Goal: Task Accomplishment & Management: Manage account settings

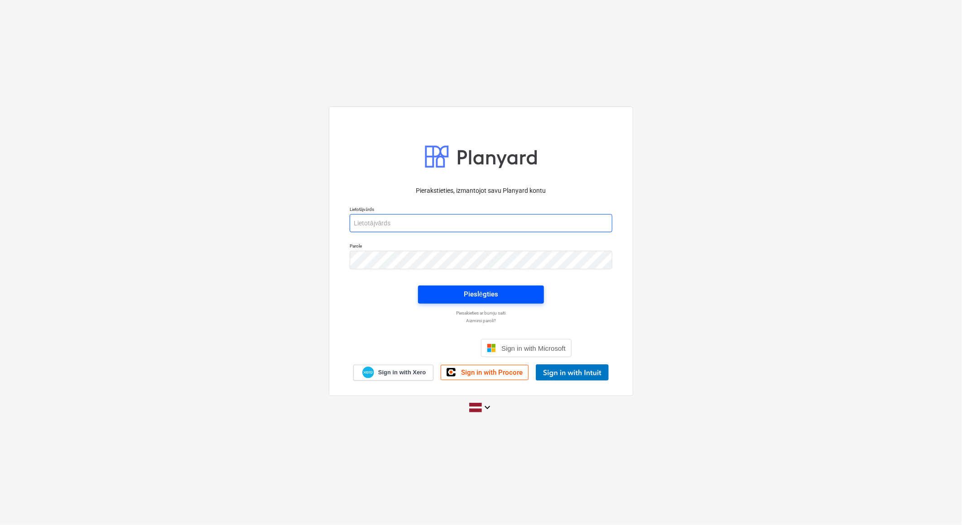
type input "[EMAIL_ADDRESS][DOMAIN_NAME]"
click at [509, 290] on span "Pieslēgties" at bounding box center [481, 295] width 104 height 12
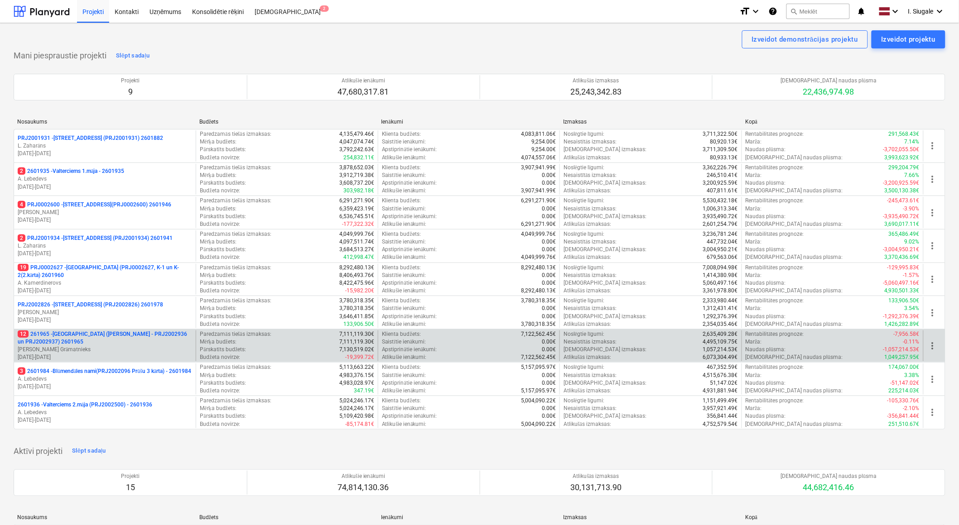
click at [115, 341] on p "12 261965 - [GEOGRAPHIC_DATA] ([PERSON_NAME] - PRJ2002936 un PRJ2002937) 2601965" at bounding box center [105, 338] width 174 height 15
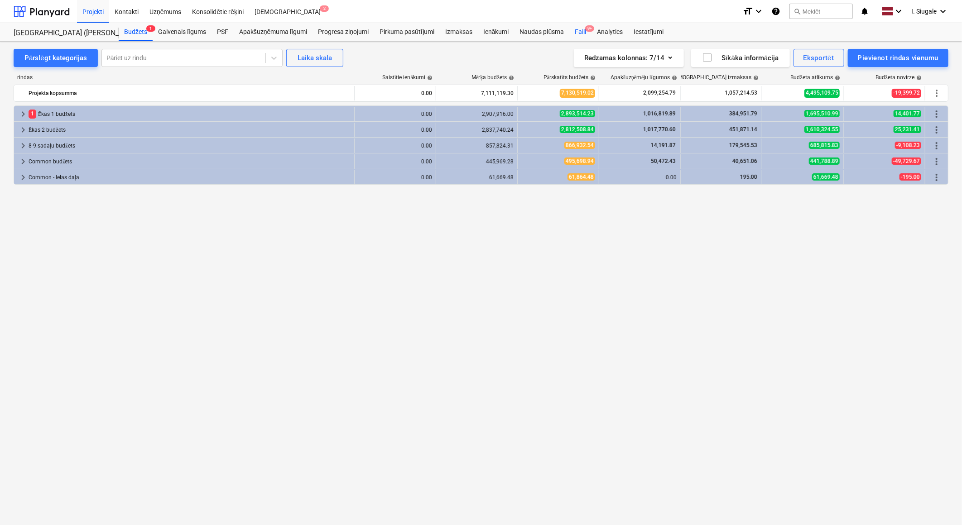
click at [585, 30] on div "Faili 9+" at bounding box center [580, 32] width 22 height 18
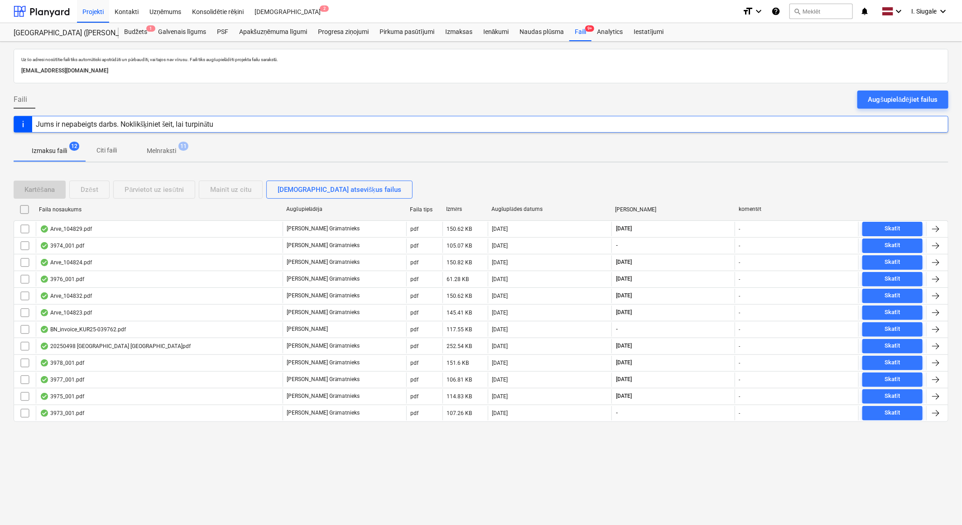
click at [176, 152] on p "Melnraksti" at bounding box center [161, 151] width 29 height 10
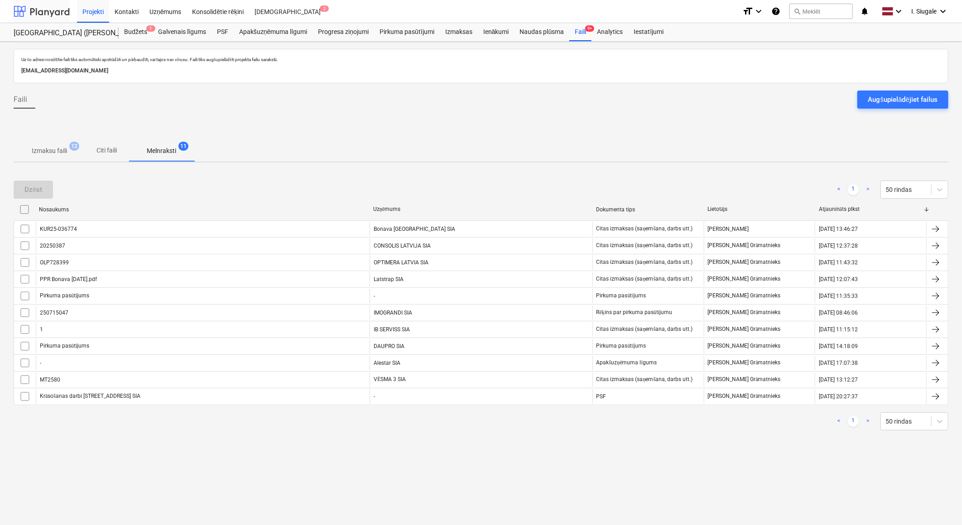
click at [43, 9] on div at bounding box center [42, 11] width 56 height 23
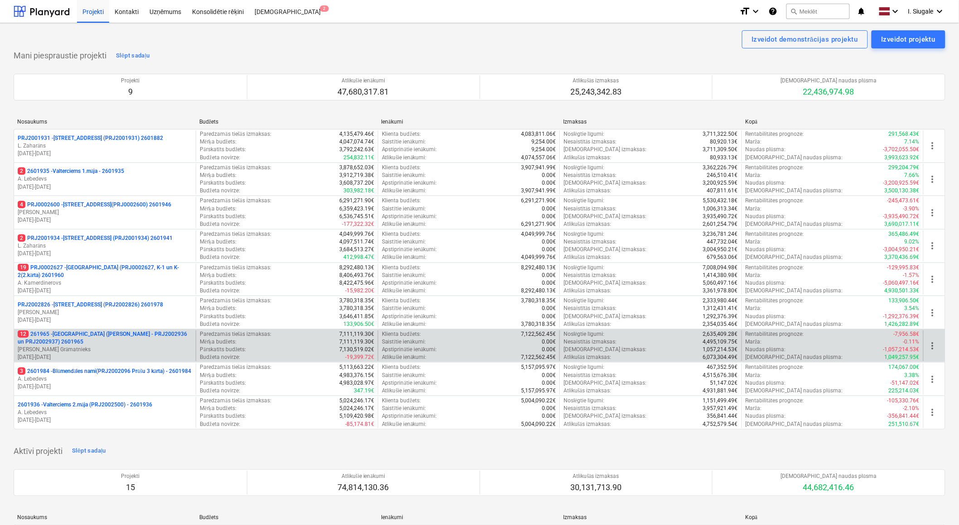
click at [119, 338] on p "12 261965 - [GEOGRAPHIC_DATA] ([PERSON_NAME] - PRJ2002936 un PRJ2002937) 2601965" at bounding box center [105, 338] width 174 height 15
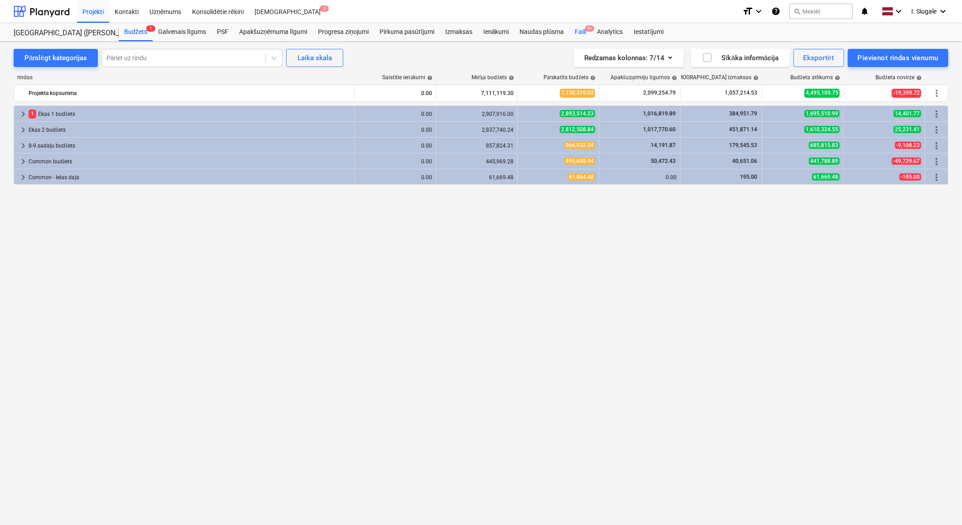
click at [585, 33] on div "Faili 9+" at bounding box center [580, 32] width 22 height 18
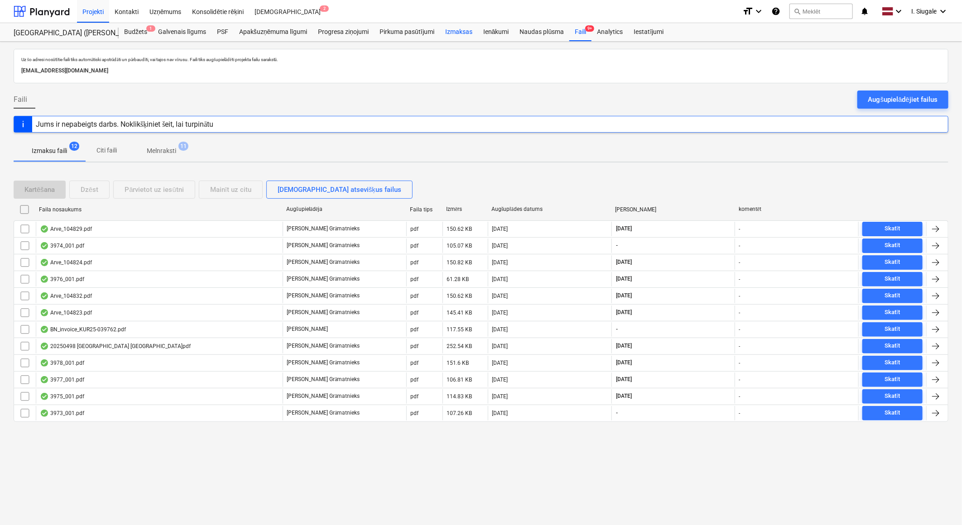
click at [460, 33] on div "Izmaksas" at bounding box center [459, 32] width 38 height 18
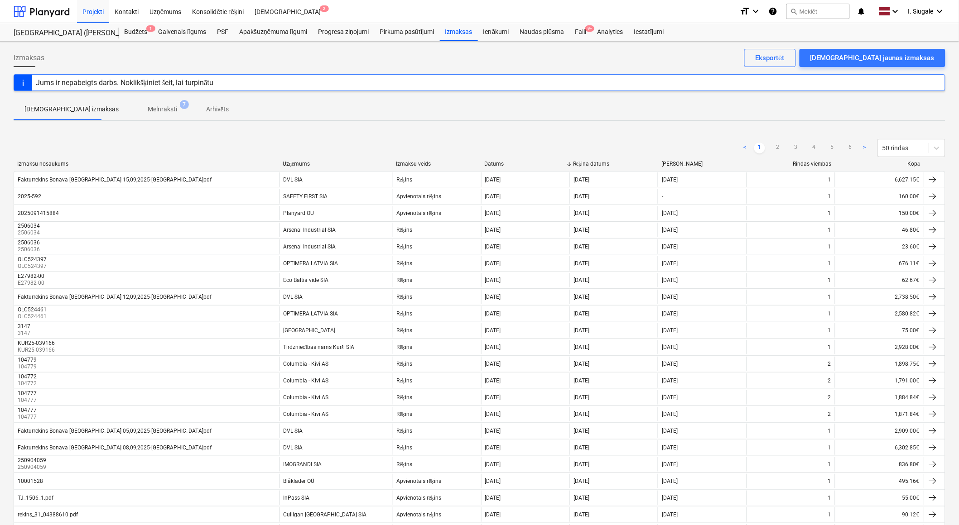
click at [912, 163] on div "Kopā" at bounding box center [879, 164] width 81 height 7
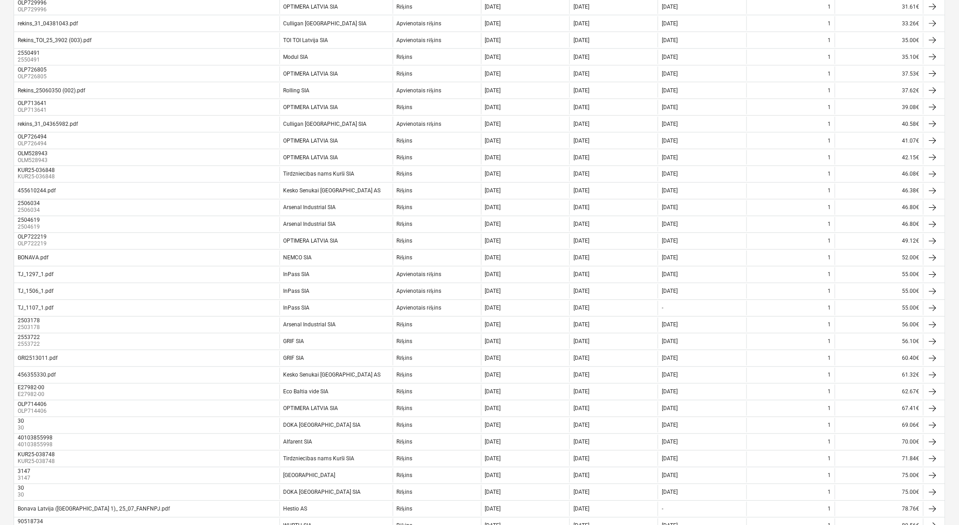
scroll to position [537, 0]
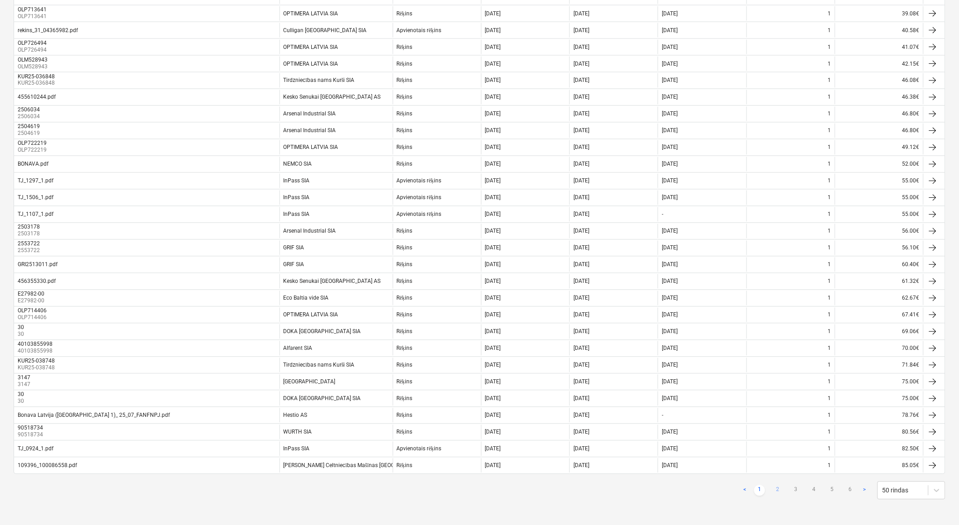
click at [778, 490] on link "2" at bounding box center [777, 491] width 11 height 11
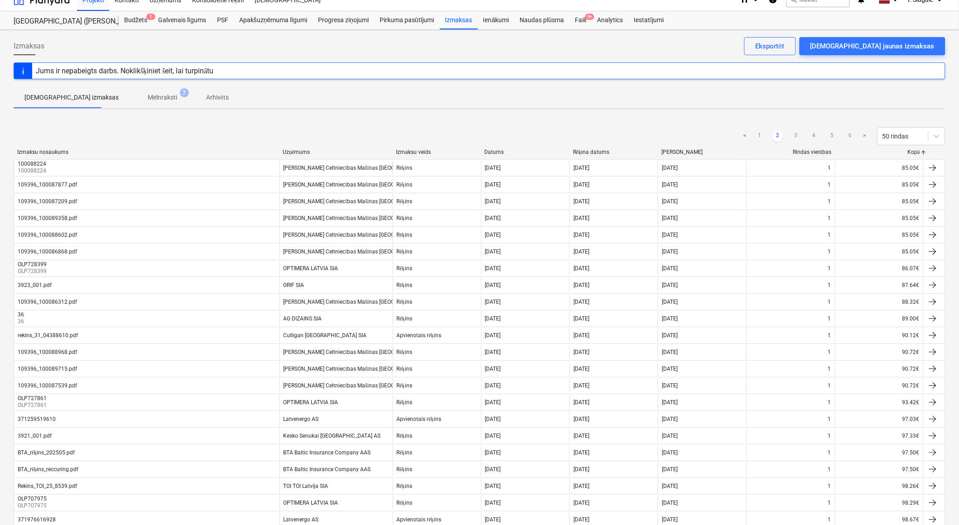
scroll to position [0, 0]
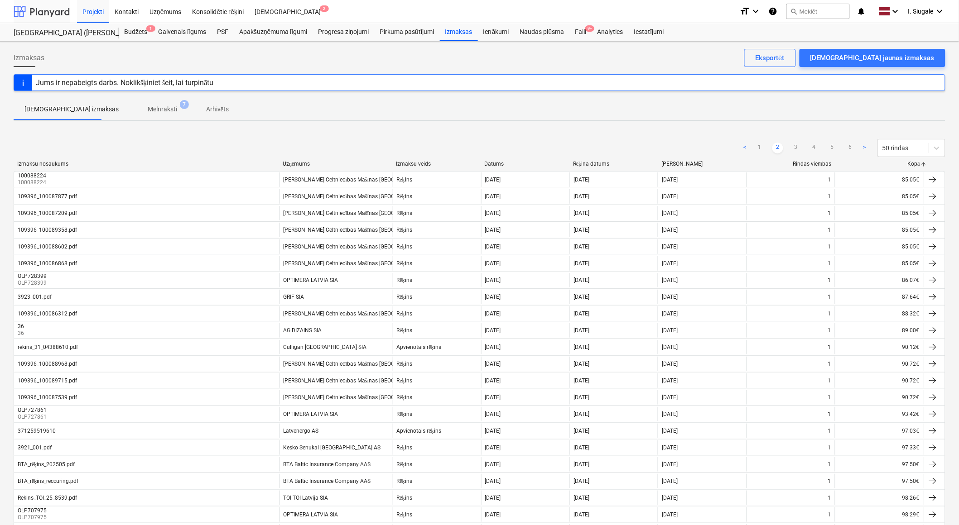
click at [41, 12] on div at bounding box center [42, 11] width 56 height 23
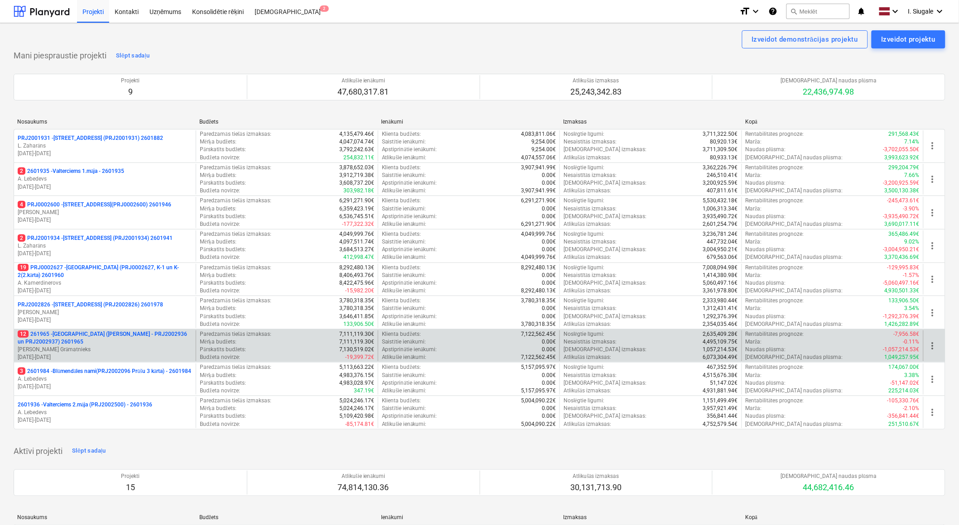
click at [106, 338] on p "12 261965 - [GEOGRAPHIC_DATA] ([PERSON_NAME] - PRJ2002936 un PRJ2002937) 2601965" at bounding box center [105, 338] width 174 height 15
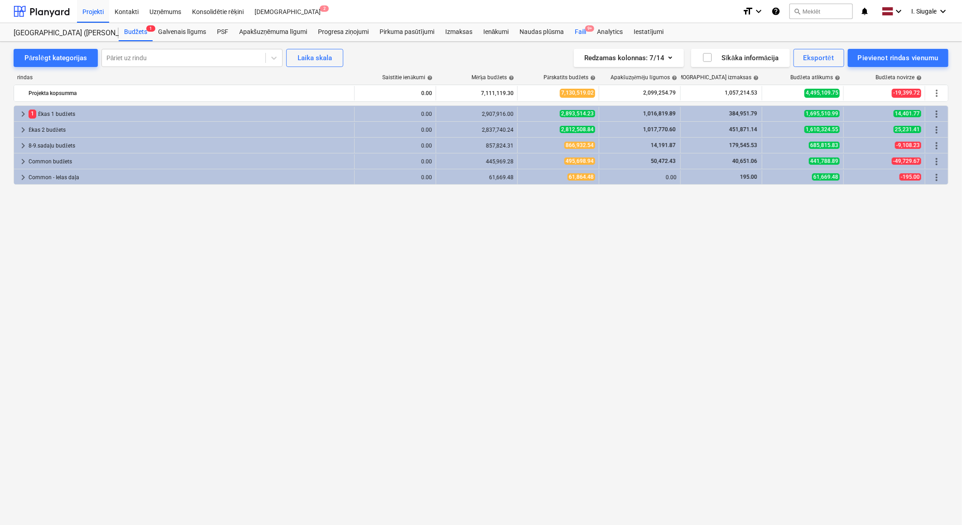
click at [580, 31] on div "Faili 9+" at bounding box center [580, 32] width 22 height 18
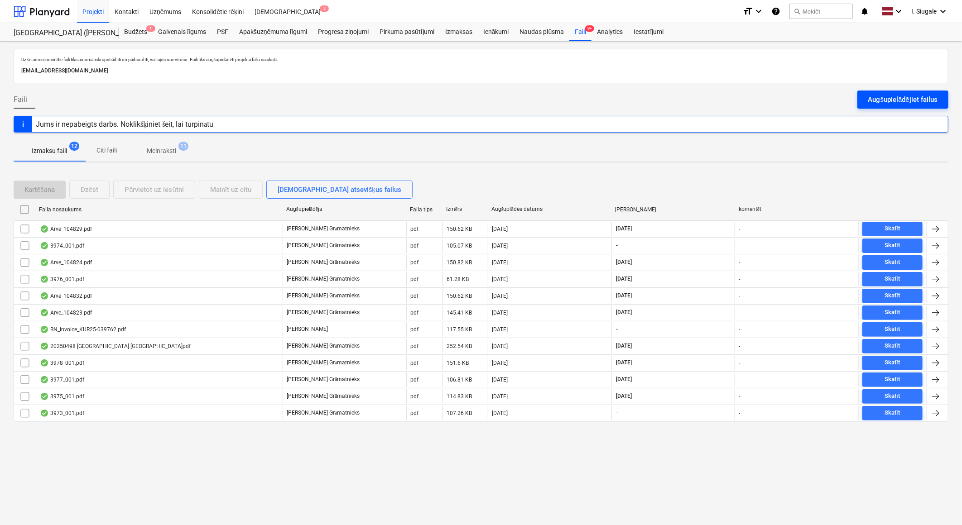
click at [893, 97] on div "Augšupielādējiet failus" at bounding box center [902, 100] width 69 height 12
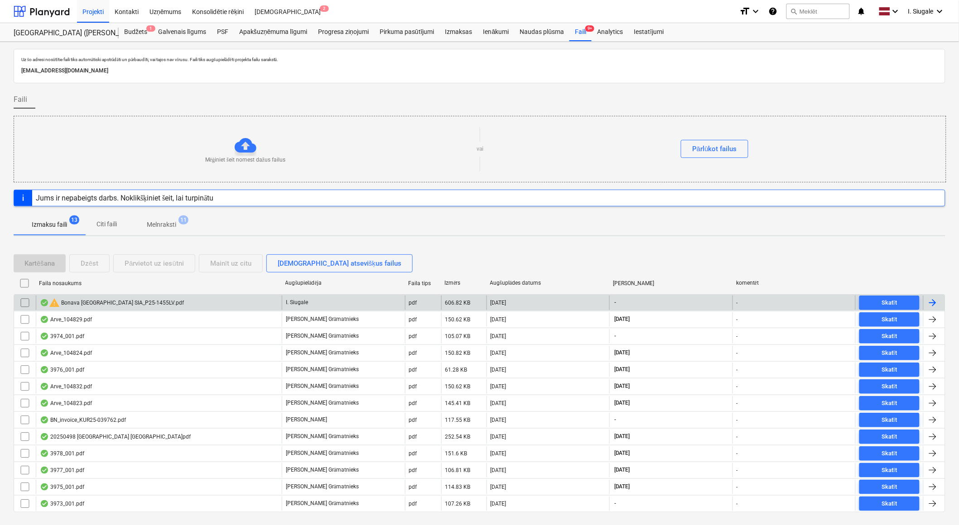
click at [24, 302] on input "checkbox" at bounding box center [25, 303] width 14 height 14
click at [101, 261] on button "Dzēst" at bounding box center [89, 264] width 40 height 18
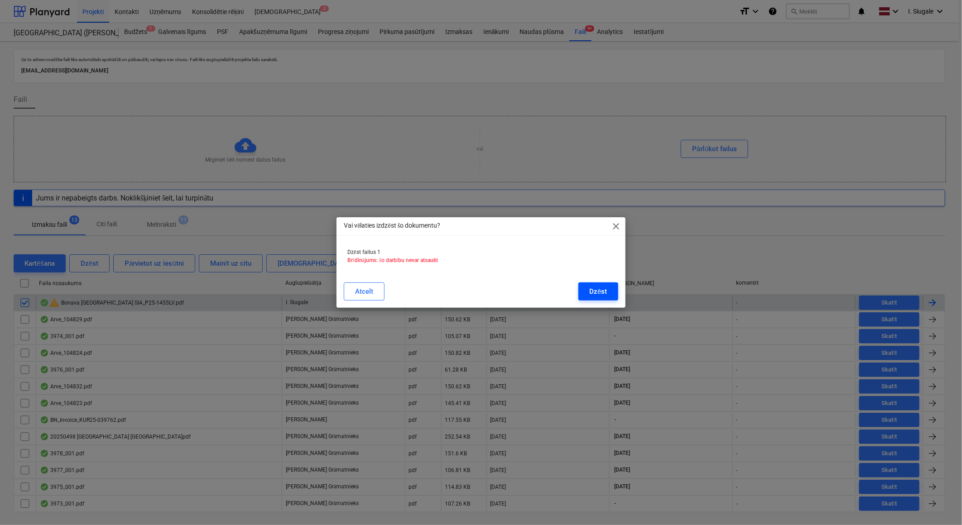
click at [595, 292] on div "Dzēst" at bounding box center [598, 292] width 18 height 12
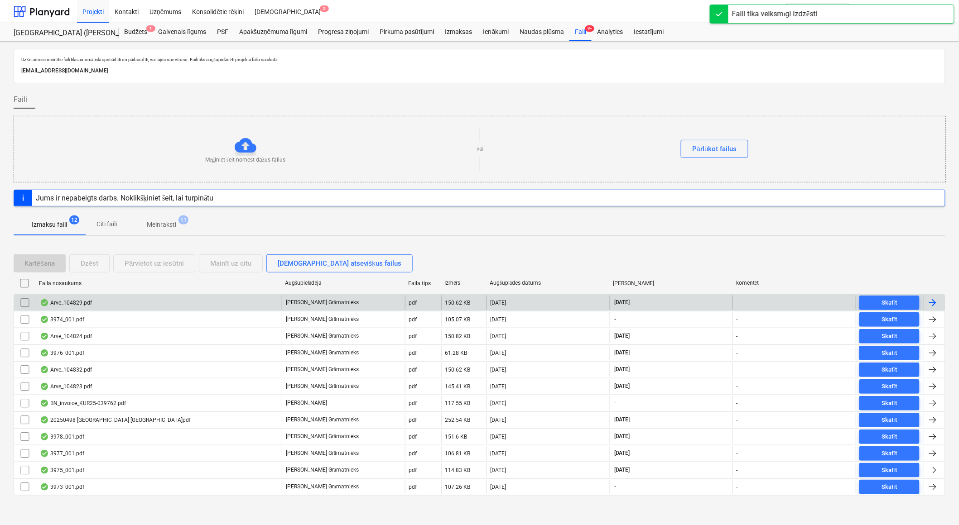
click at [162, 223] on p "Melnraksti" at bounding box center [161, 225] width 29 height 10
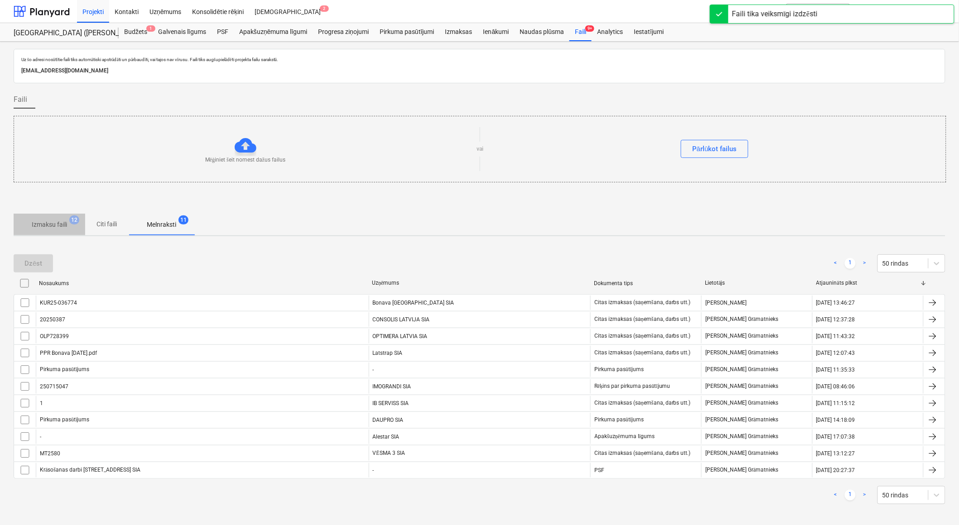
click at [57, 225] on p "Izmaksu faili" at bounding box center [49, 225] width 35 height 10
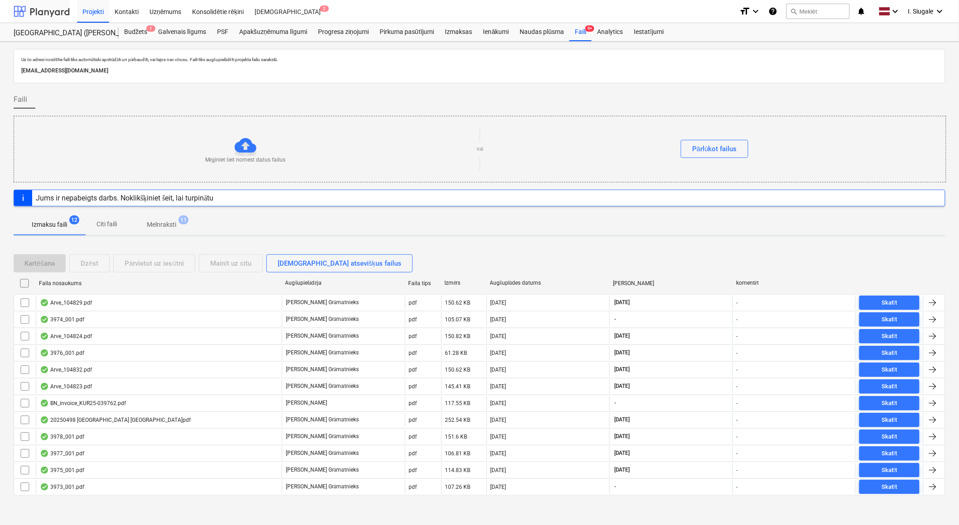
click at [51, 10] on div at bounding box center [42, 11] width 56 height 23
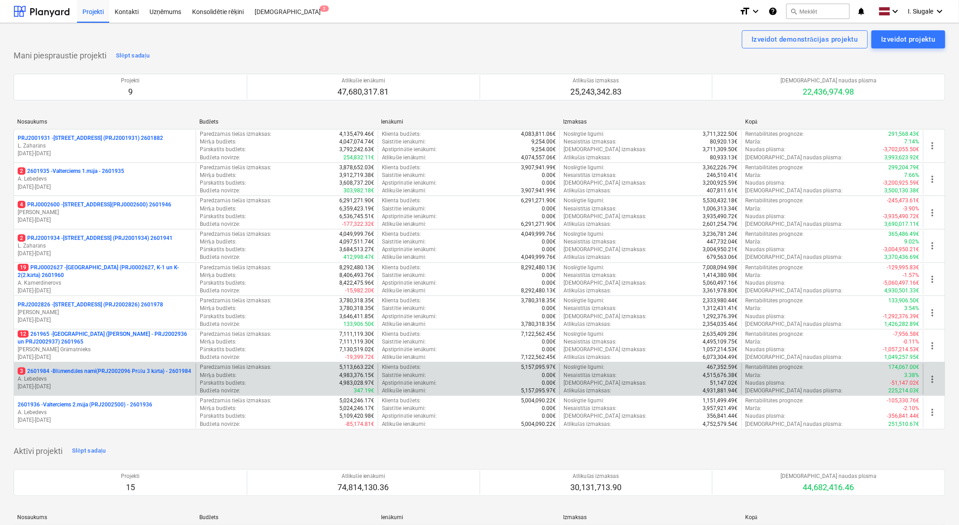
click at [102, 375] on p "3 2601984 - Blūmendāles nami(PRJ2002096 Prūšu 3 kārta) - 2601984" at bounding box center [104, 372] width 173 height 8
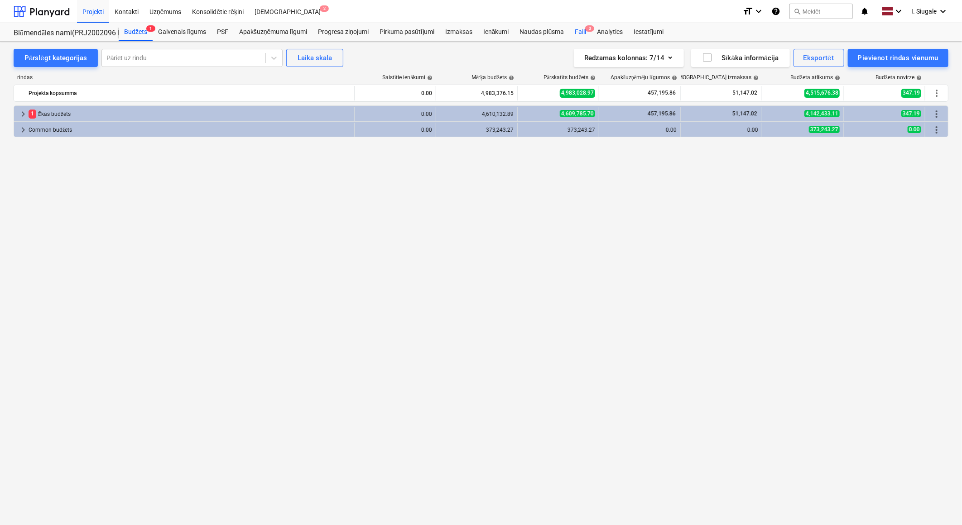
click at [586, 30] on span "3" at bounding box center [589, 28] width 9 height 6
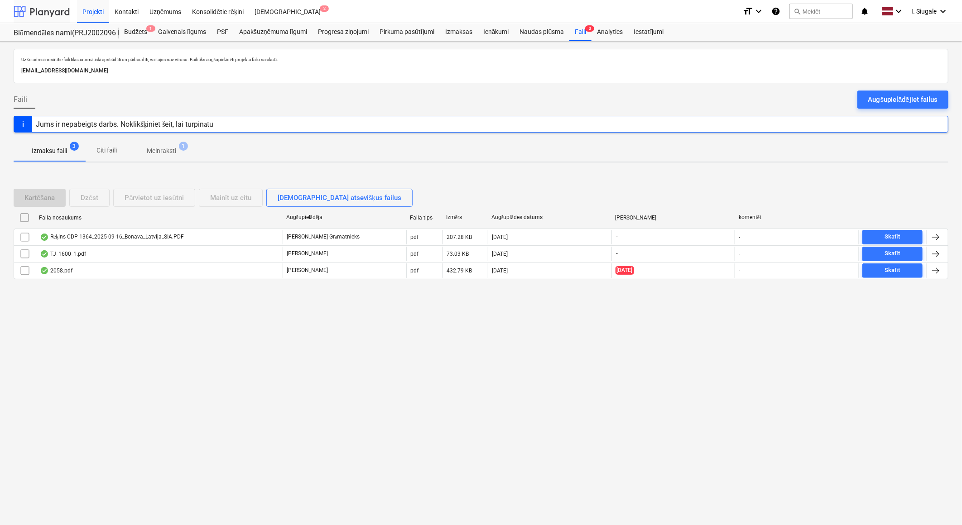
click at [39, 9] on div at bounding box center [42, 11] width 56 height 23
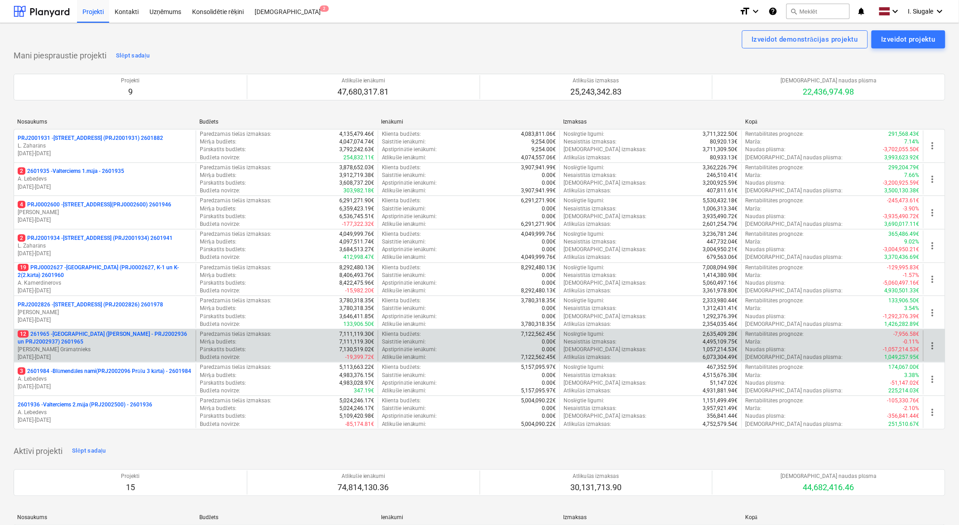
click at [91, 337] on p "12 261965 - [GEOGRAPHIC_DATA] ([PERSON_NAME] - PRJ2002936 un PRJ2002937) 2601965" at bounding box center [105, 338] width 174 height 15
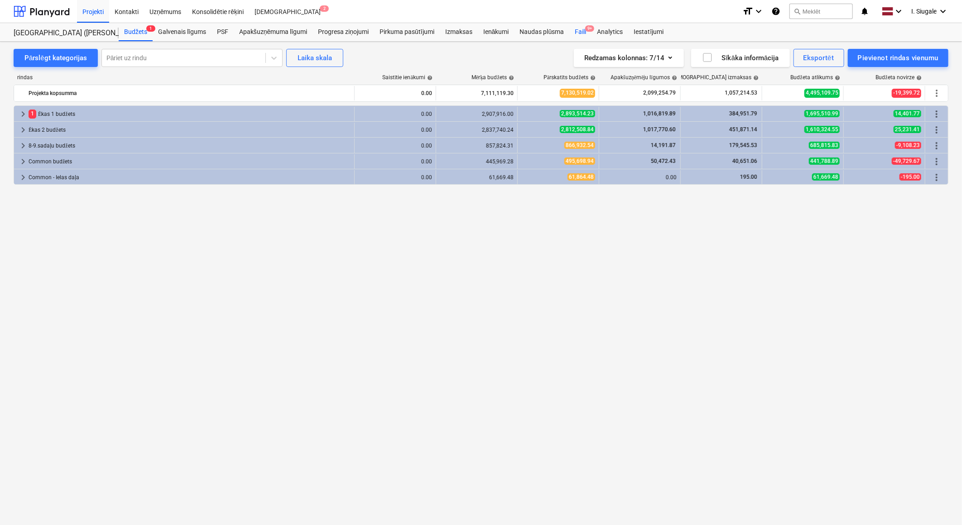
click at [586, 30] on span "9+" at bounding box center [589, 28] width 9 height 6
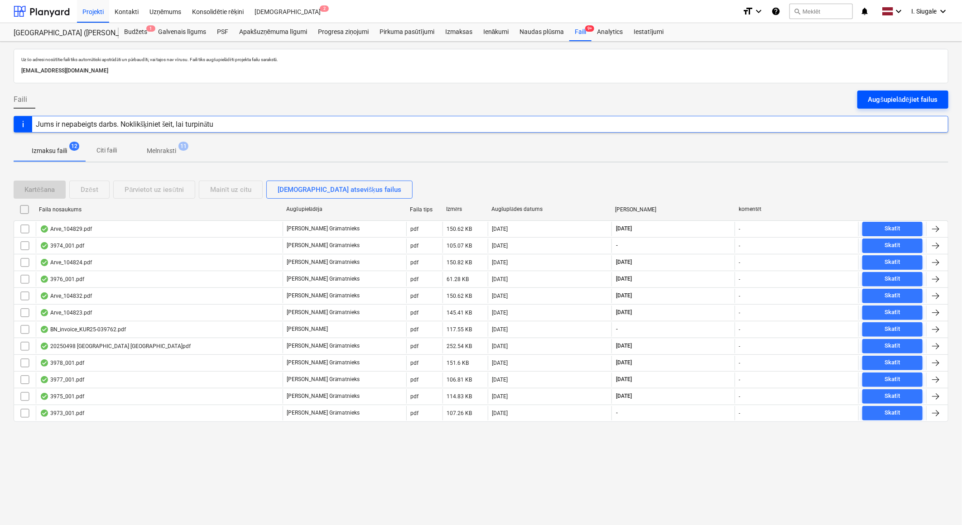
click at [891, 96] on div "Augšupielādējiet failus" at bounding box center [902, 100] width 69 height 12
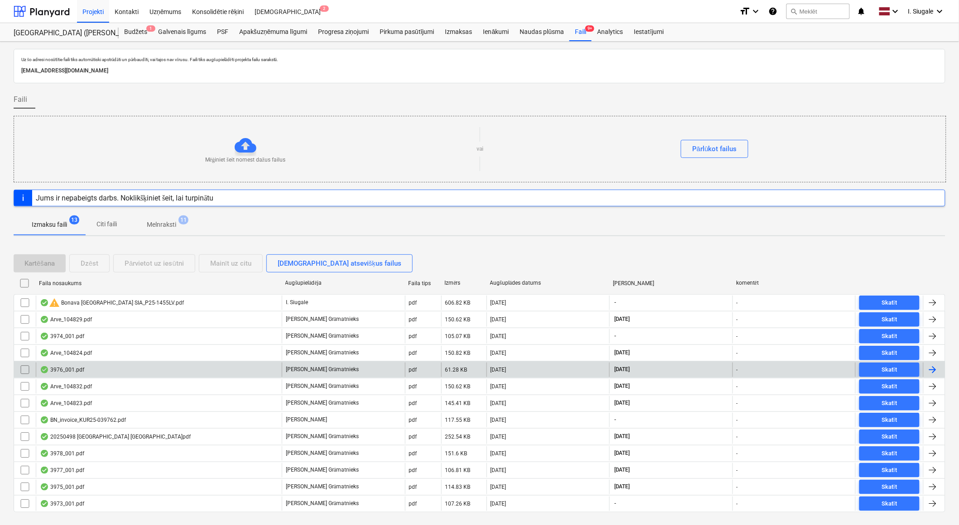
scroll to position [20, 0]
